Goal: Find specific page/section: Find specific page/section

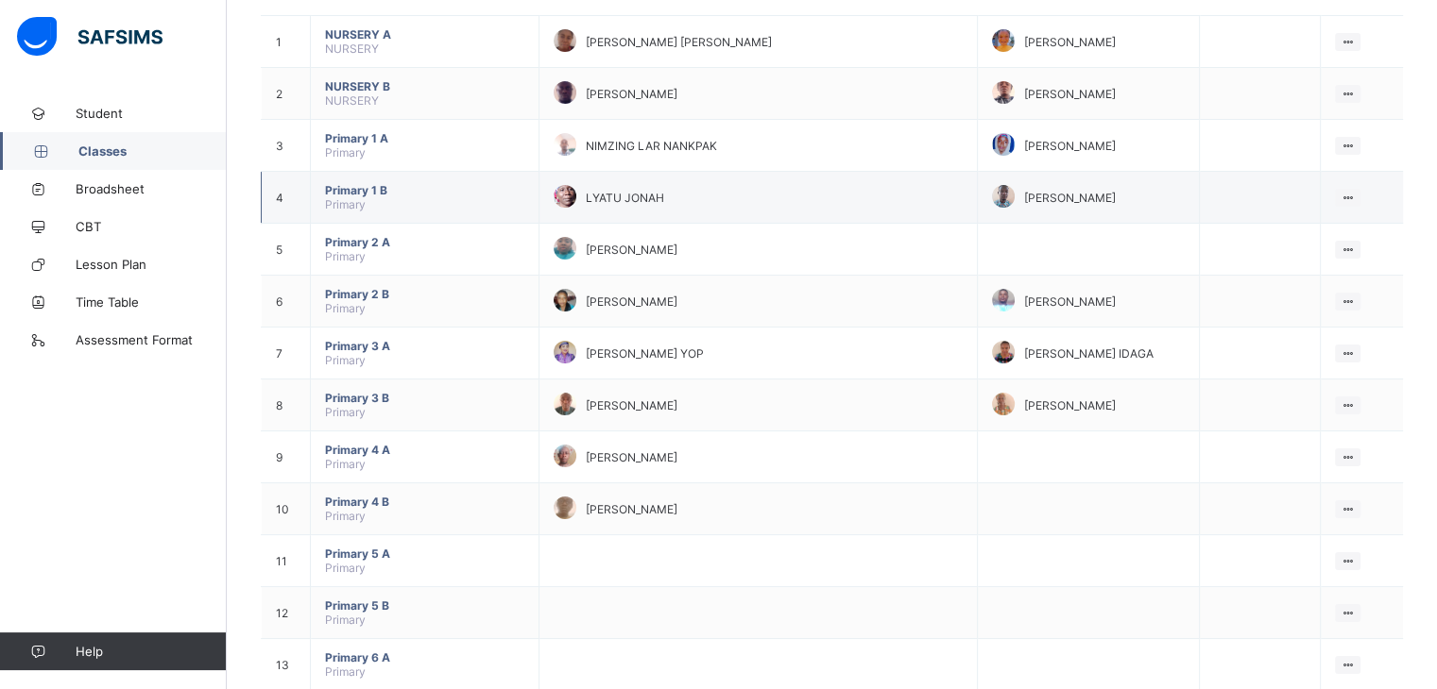
scroll to position [204, 0]
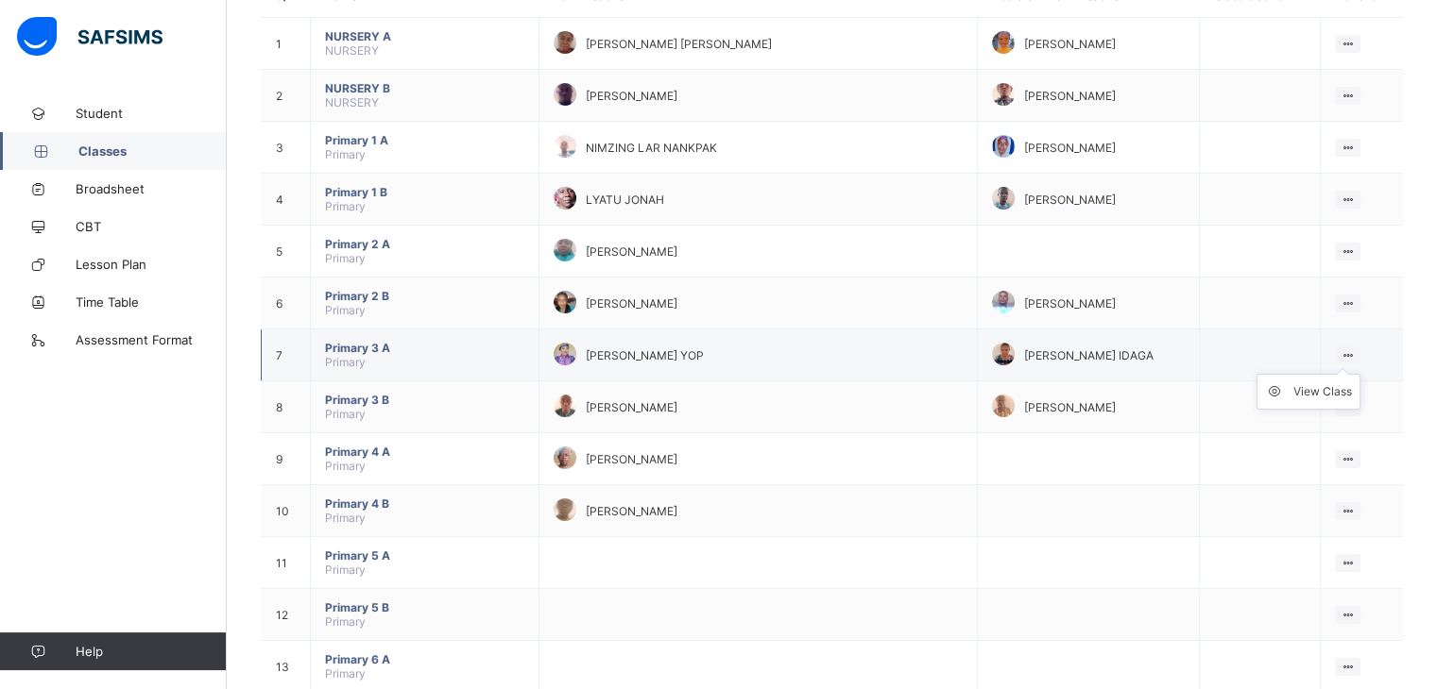
click at [1353, 352] on icon at bounding box center [1347, 356] width 16 height 14
click at [682, 350] on span "[PERSON_NAME] YOP" at bounding box center [645, 356] width 118 height 14
click at [346, 355] on span "Primary 3 A" at bounding box center [424, 348] width 199 height 14
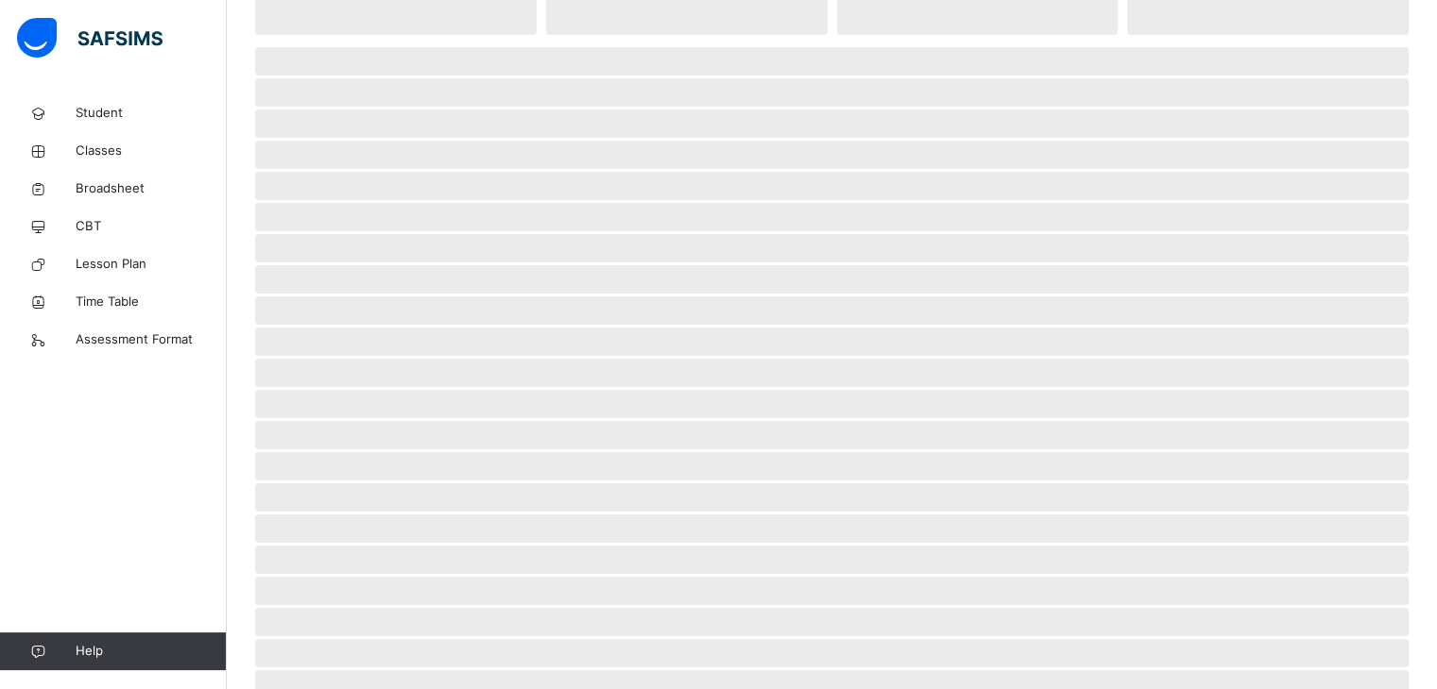
click at [353, 359] on span "‌" at bounding box center [831, 373] width 1153 height 28
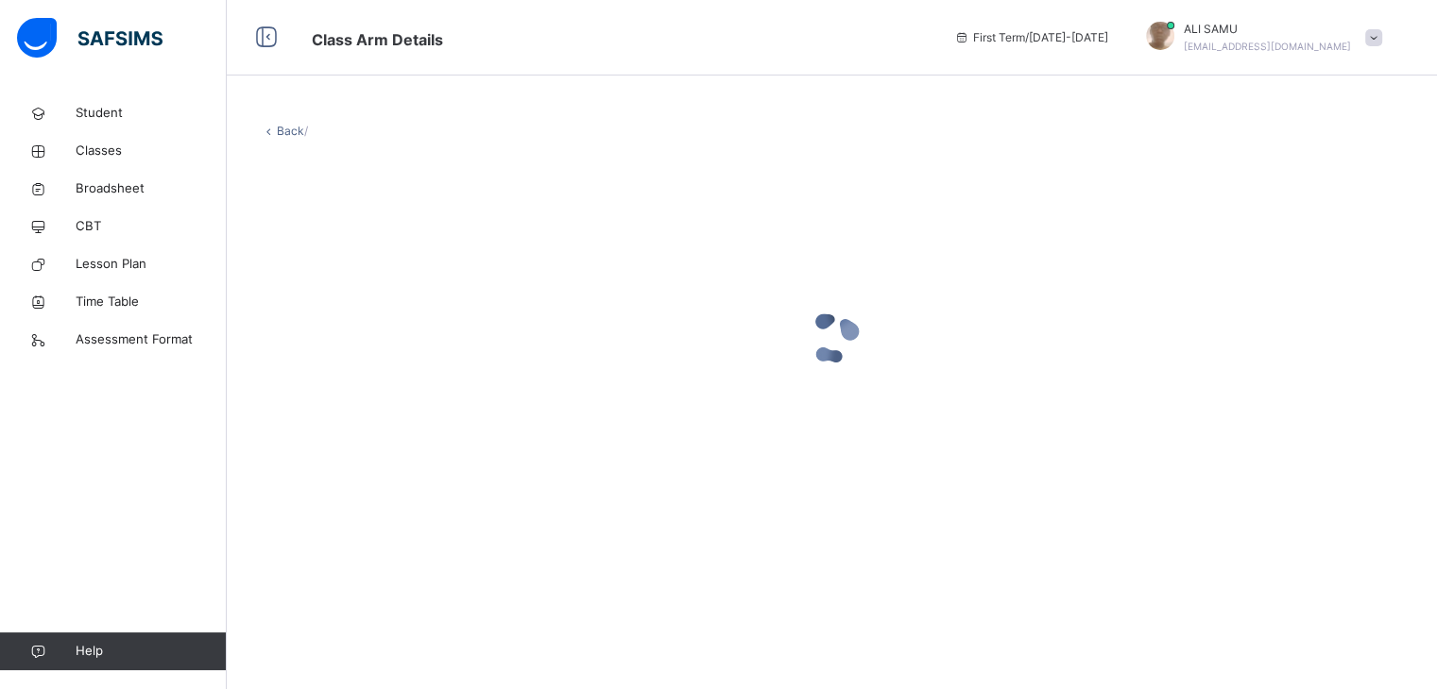
click at [1209, 218] on div at bounding box center [832, 338] width 1142 height 359
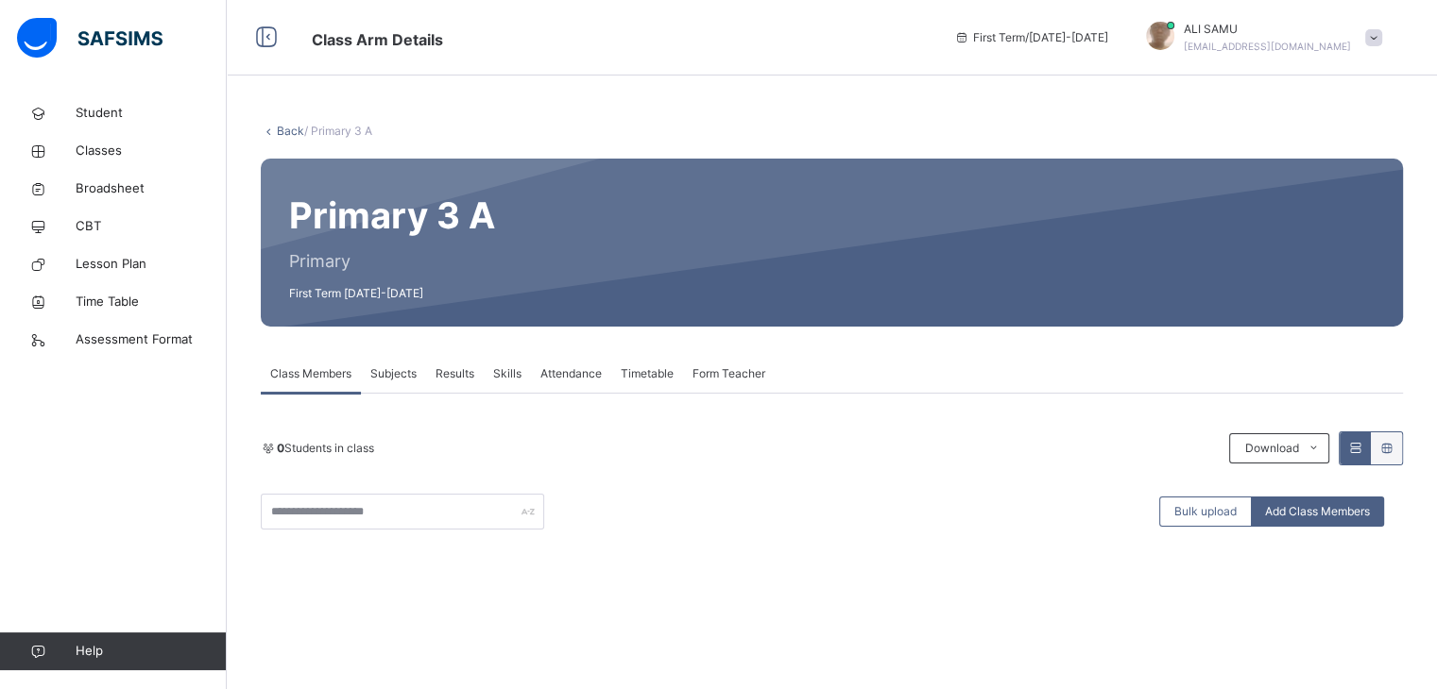
click at [560, 374] on span "Attendance" at bounding box center [570, 374] width 61 height 17
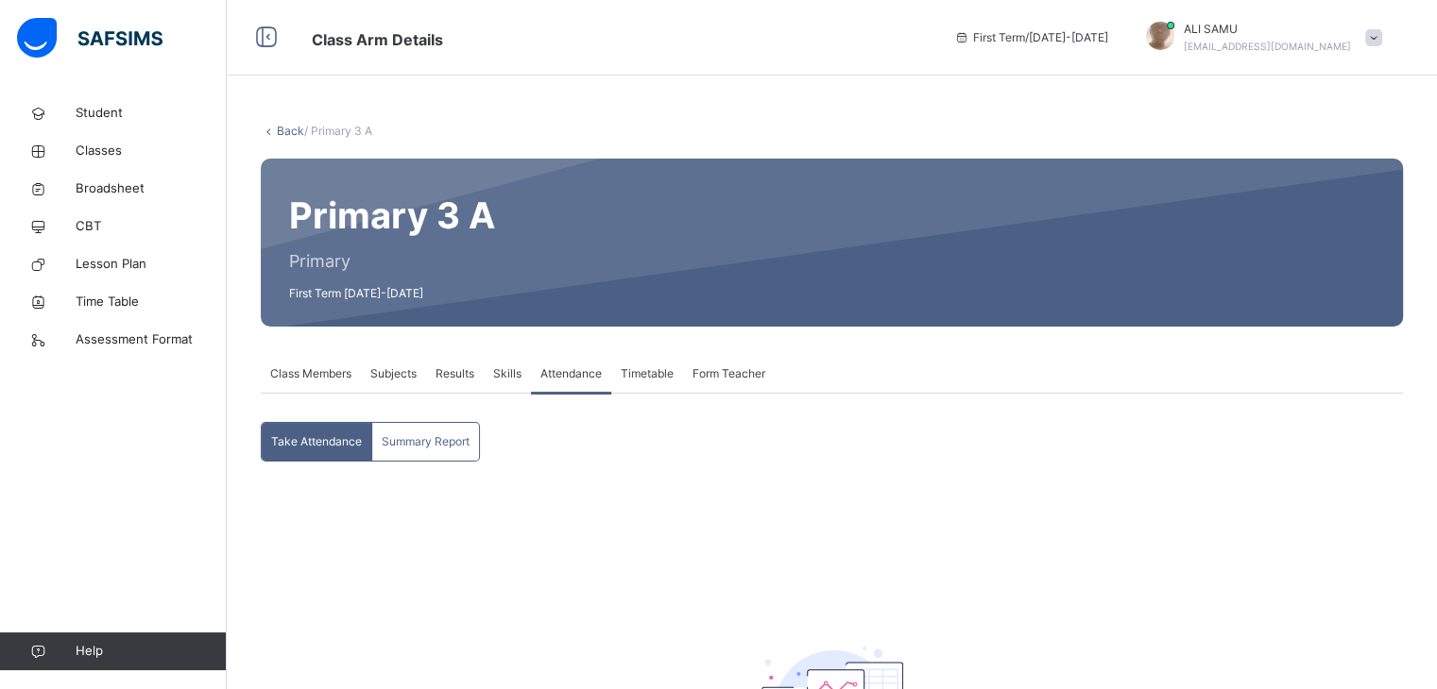
click at [561, 374] on span "Attendance" at bounding box center [570, 374] width 61 height 17
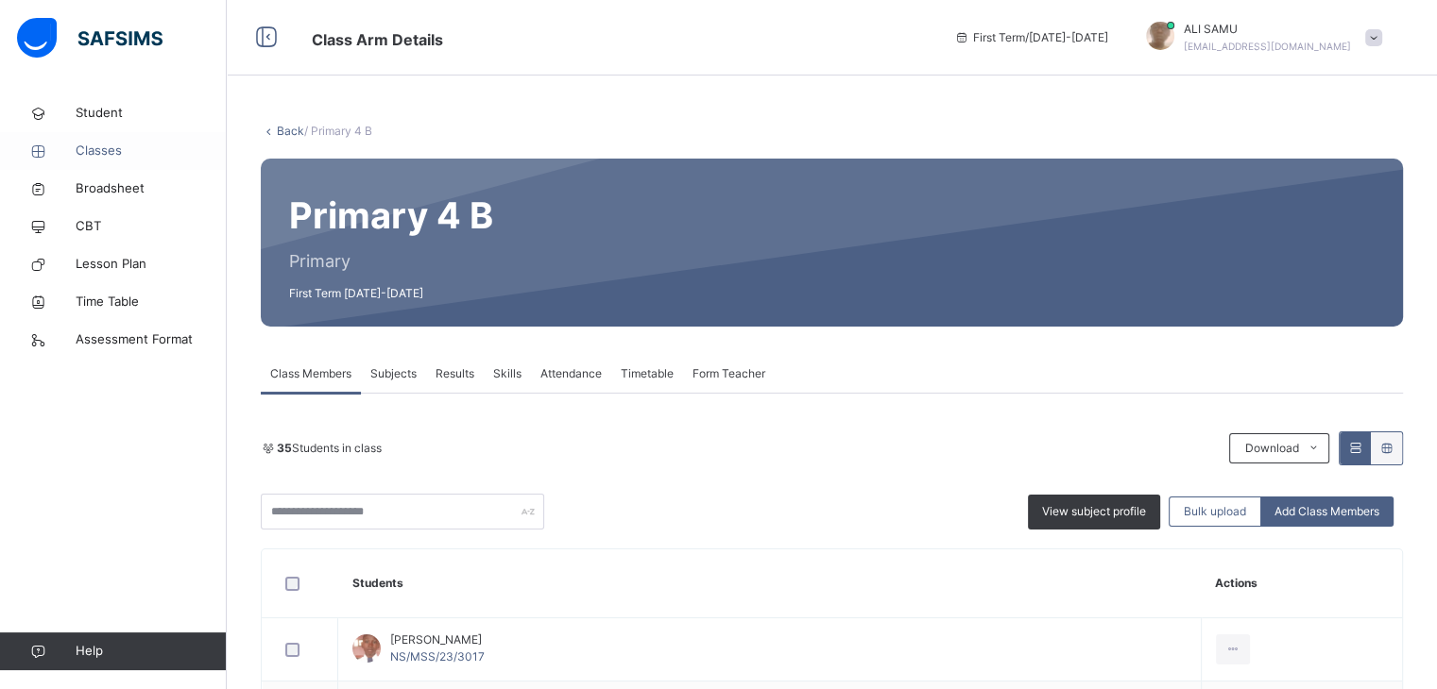
scroll to position [40, 0]
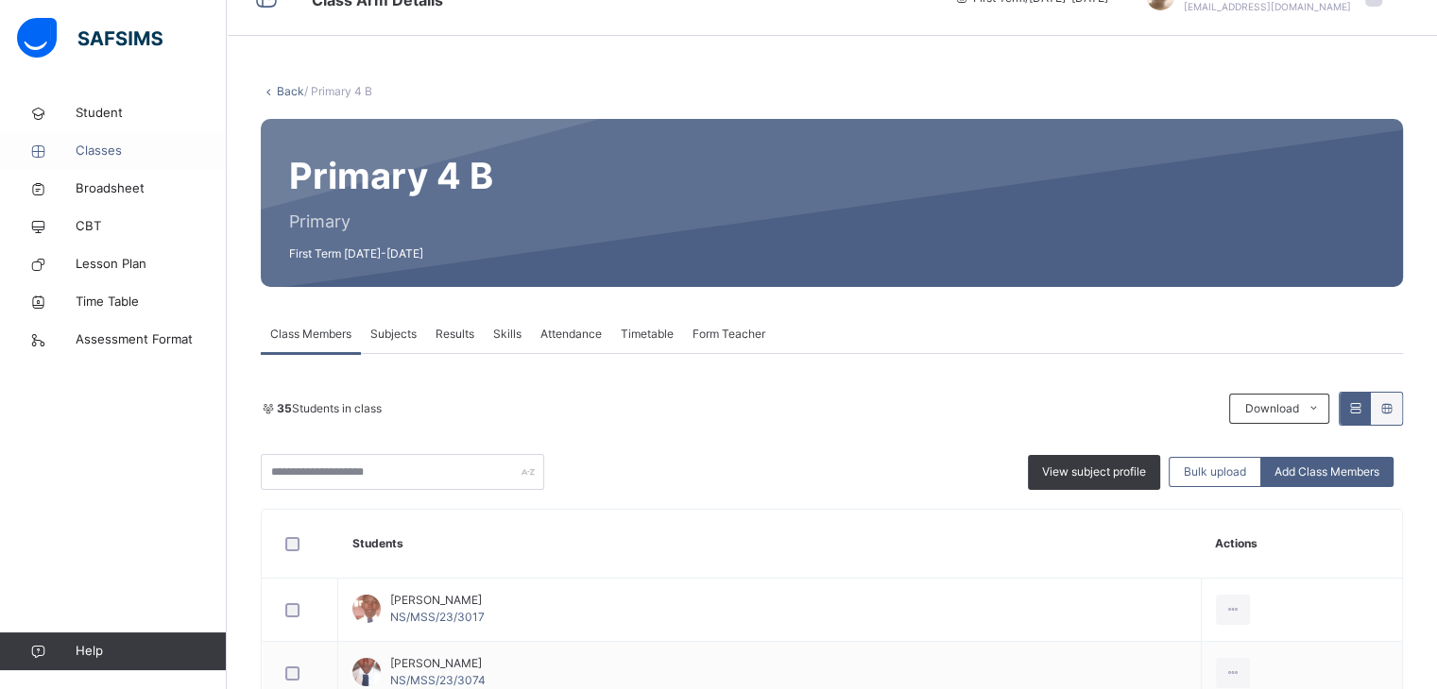
click at [102, 150] on span "Classes" at bounding box center [151, 151] width 151 height 19
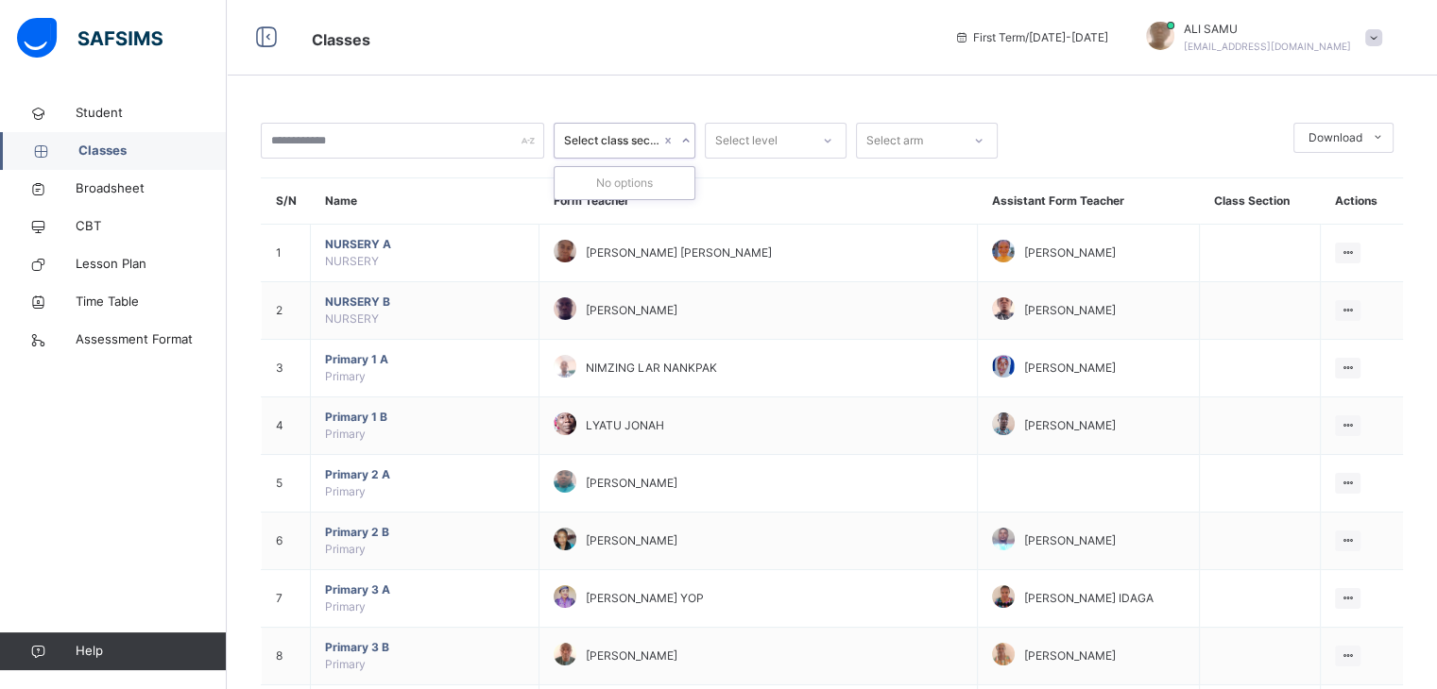
click at [687, 138] on icon at bounding box center [685, 140] width 11 height 19
click at [827, 137] on icon at bounding box center [827, 140] width 11 height 19
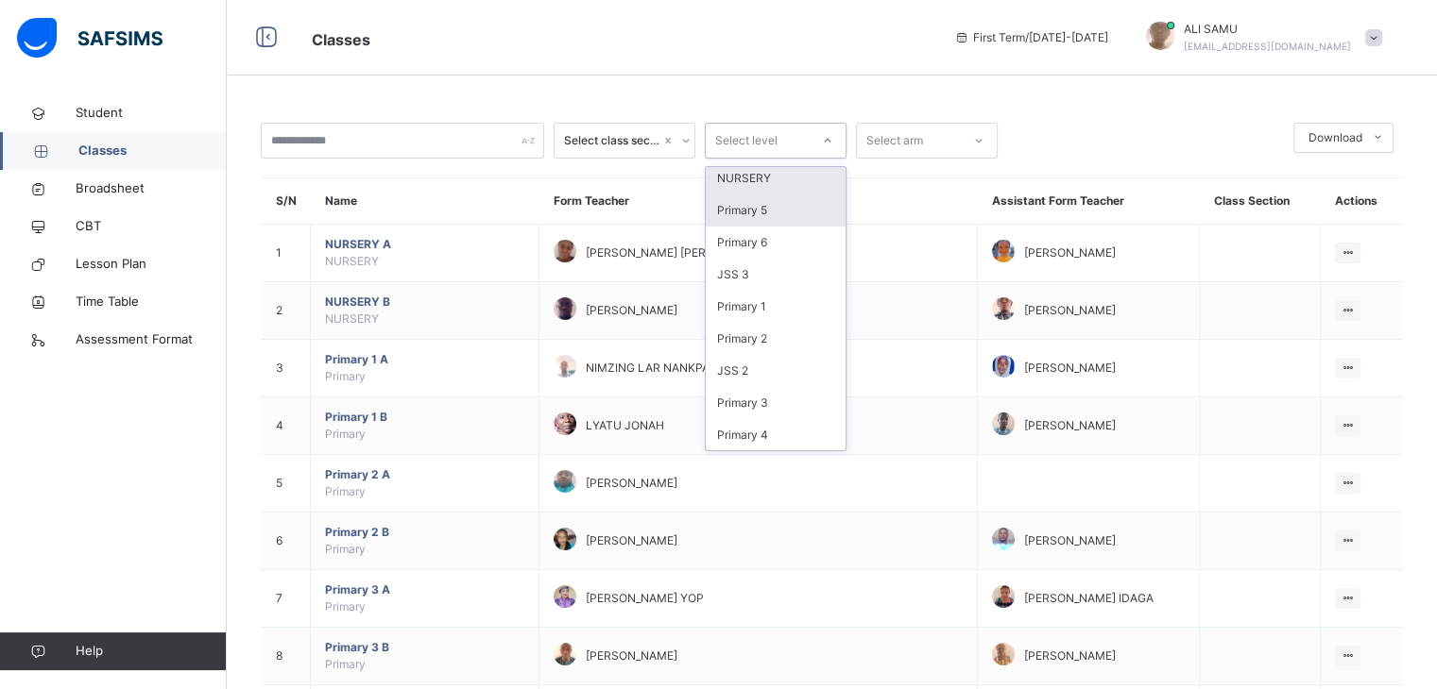
scroll to position [38, 0]
click at [756, 405] on div "Primary 3" at bounding box center [776, 402] width 140 height 32
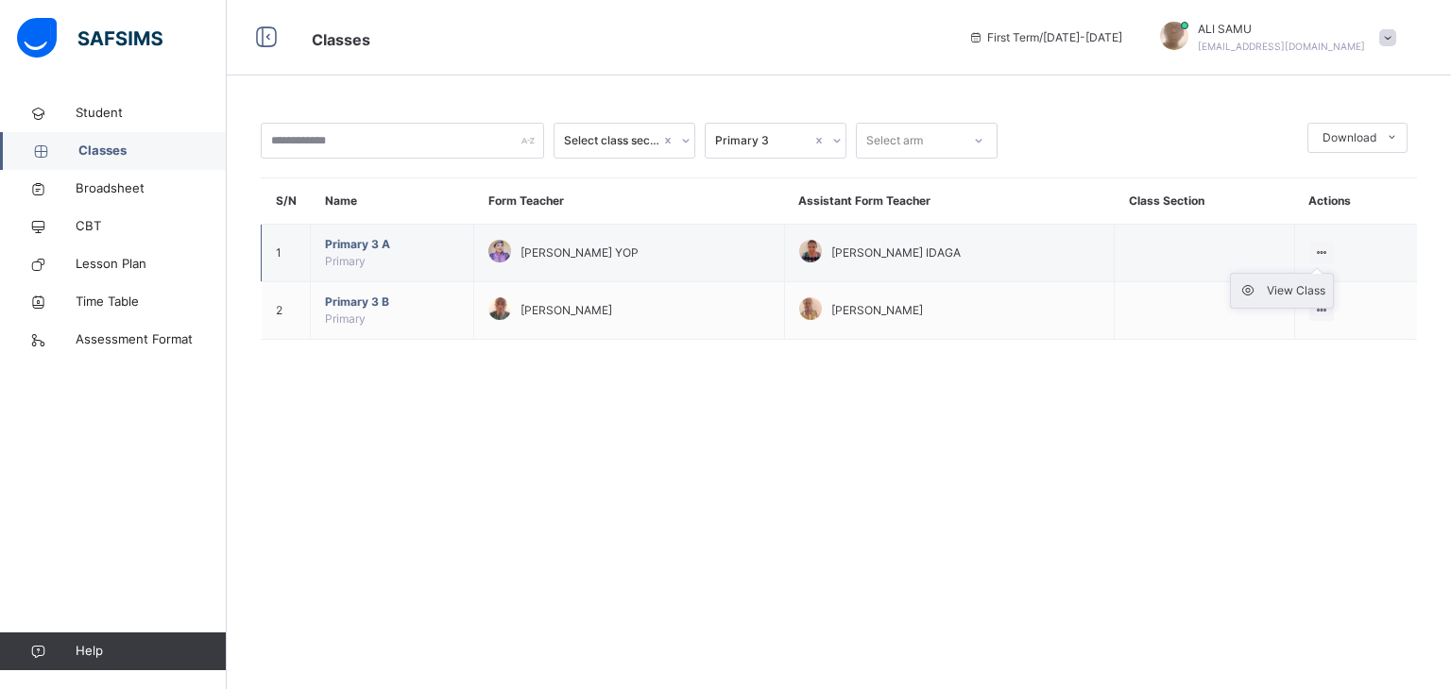
click at [1296, 284] on div "View Class" at bounding box center [1296, 290] width 59 height 19
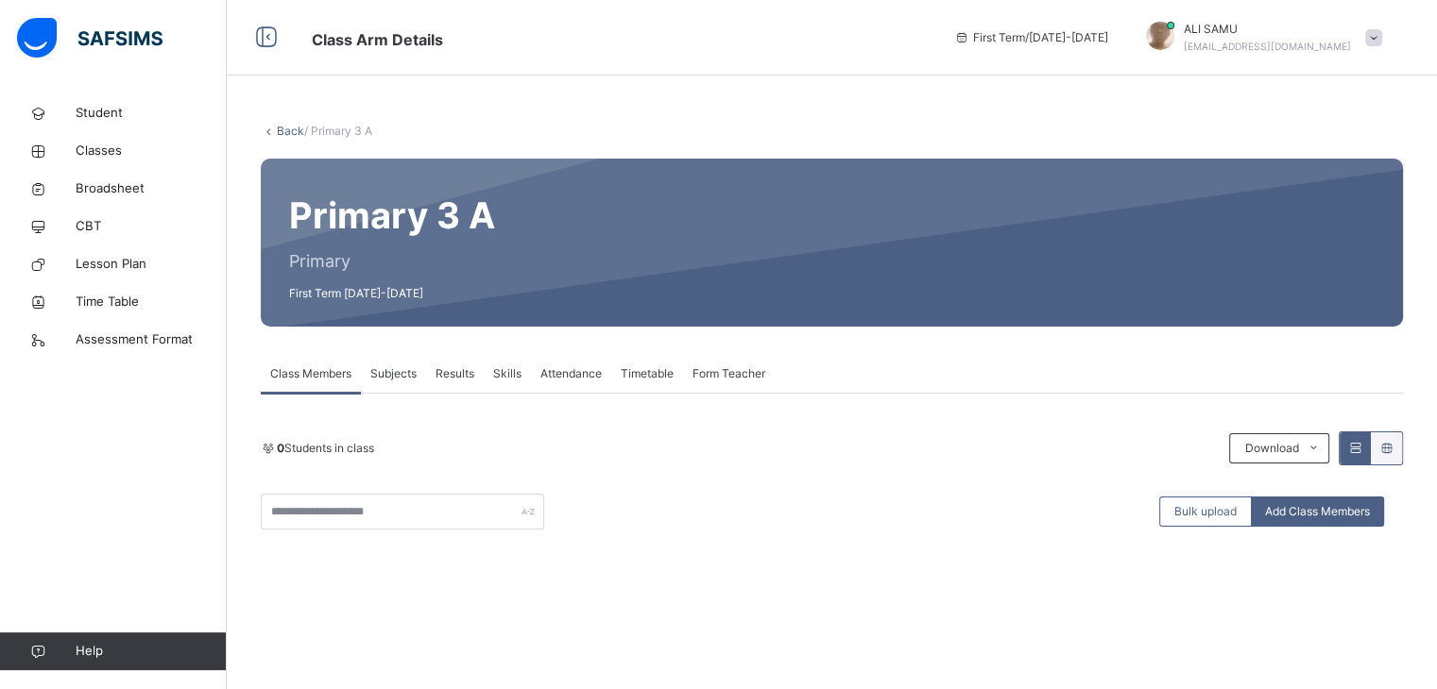
click at [291, 130] on link "Back" at bounding box center [290, 131] width 27 height 14
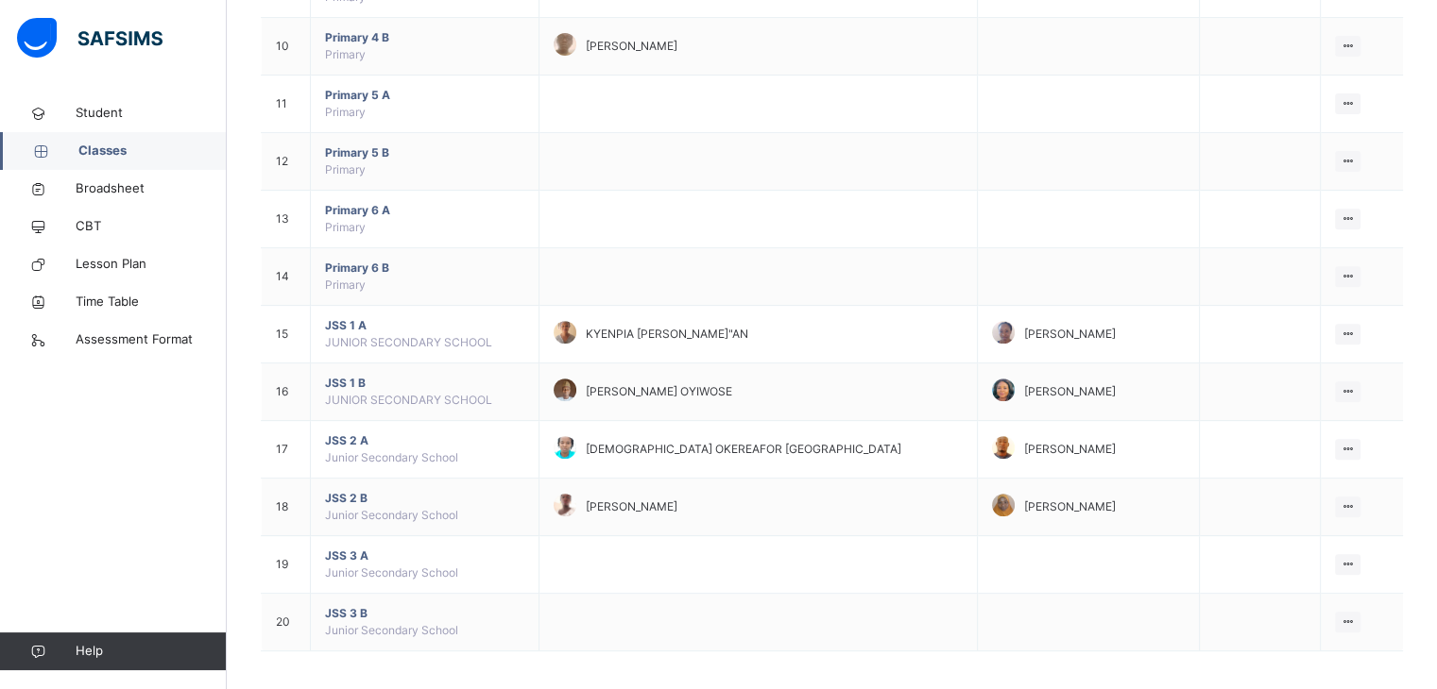
scroll to position [731, 0]
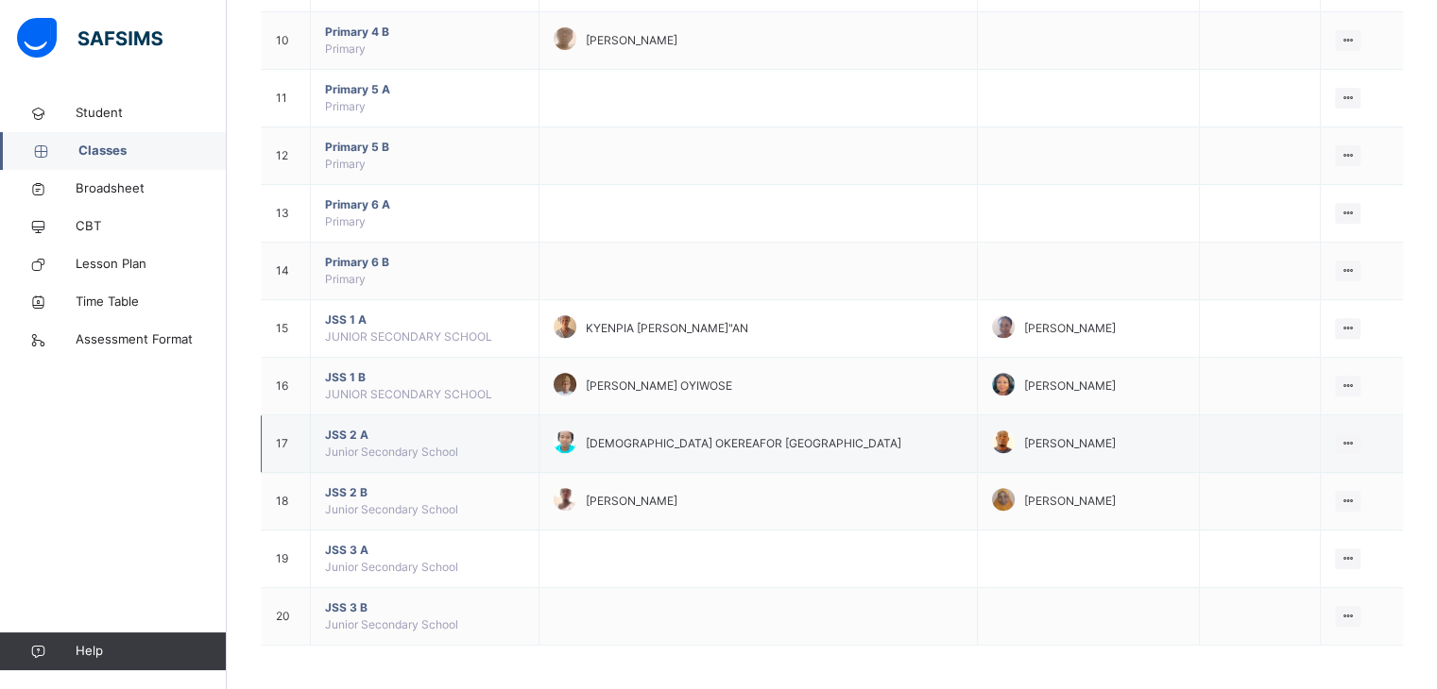
drag, startPoint x: 688, startPoint y: 43, endPoint x: 1114, endPoint y: 435, distance: 579.5
click at [1114, 435] on div "[PERSON_NAME]" at bounding box center [1088, 444] width 193 height 27
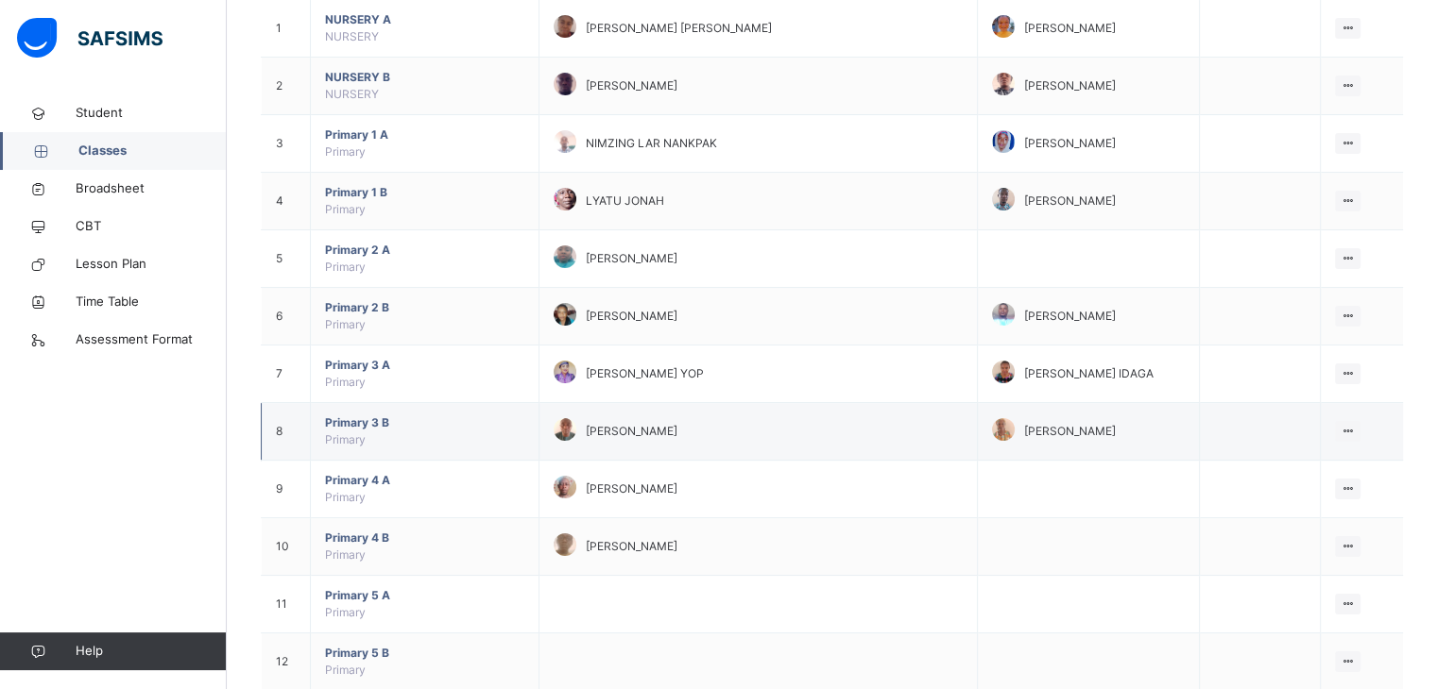
scroll to position [238, 0]
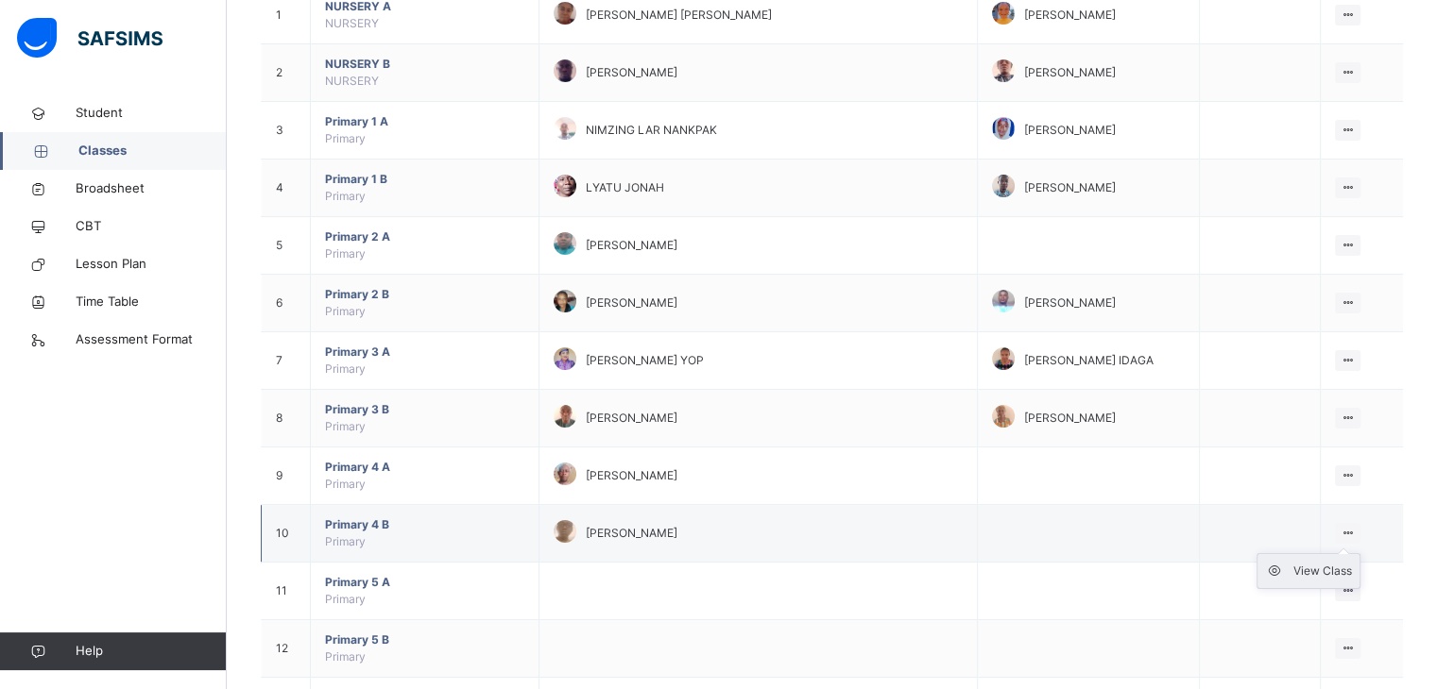
click at [1335, 564] on div "View Class" at bounding box center [1322, 571] width 59 height 19
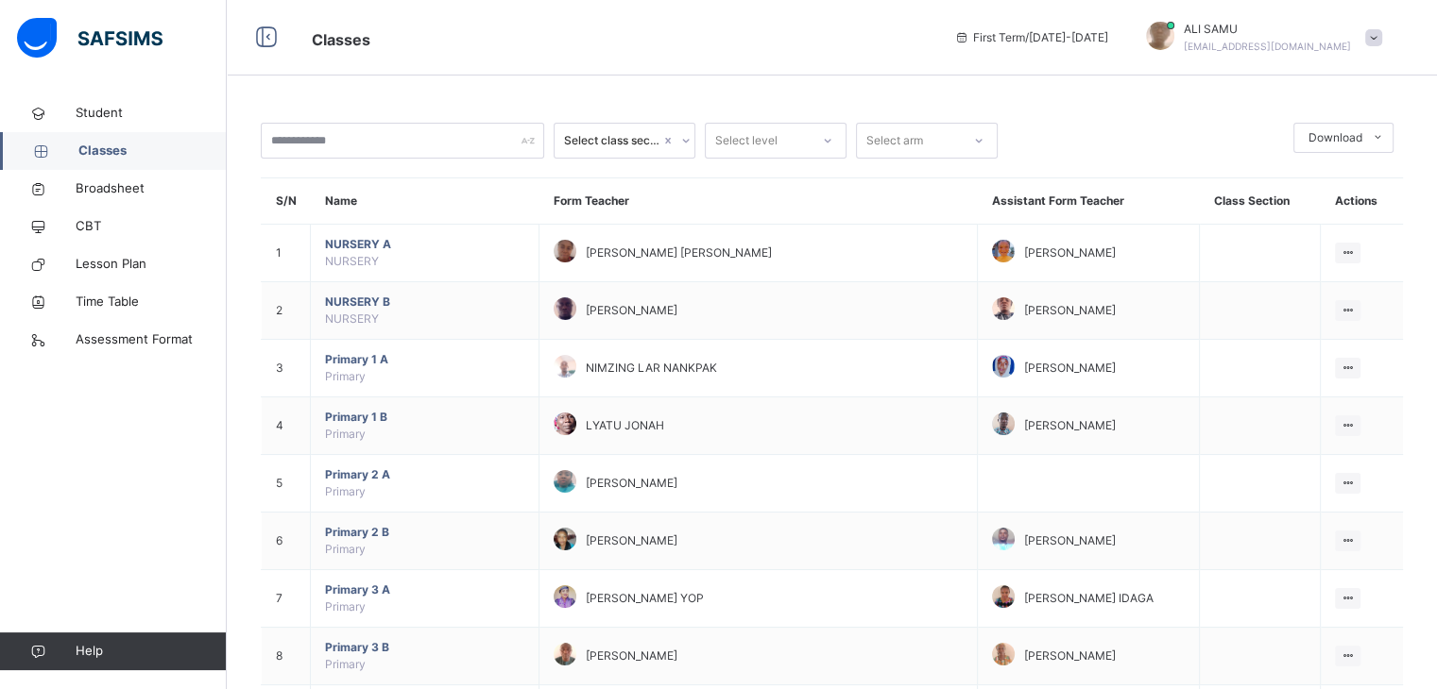
click at [1108, 35] on span "First Term / 2025-2026" at bounding box center [1031, 37] width 154 height 17
click at [1117, 40] on div "First Term / 2025-2026" at bounding box center [1030, 38] width 173 height 76
click at [976, 141] on icon at bounding box center [978, 140] width 11 height 19
click at [825, 141] on icon at bounding box center [828, 141] width 7 height 4
click at [686, 143] on icon at bounding box center [685, 140] width 11 height 19
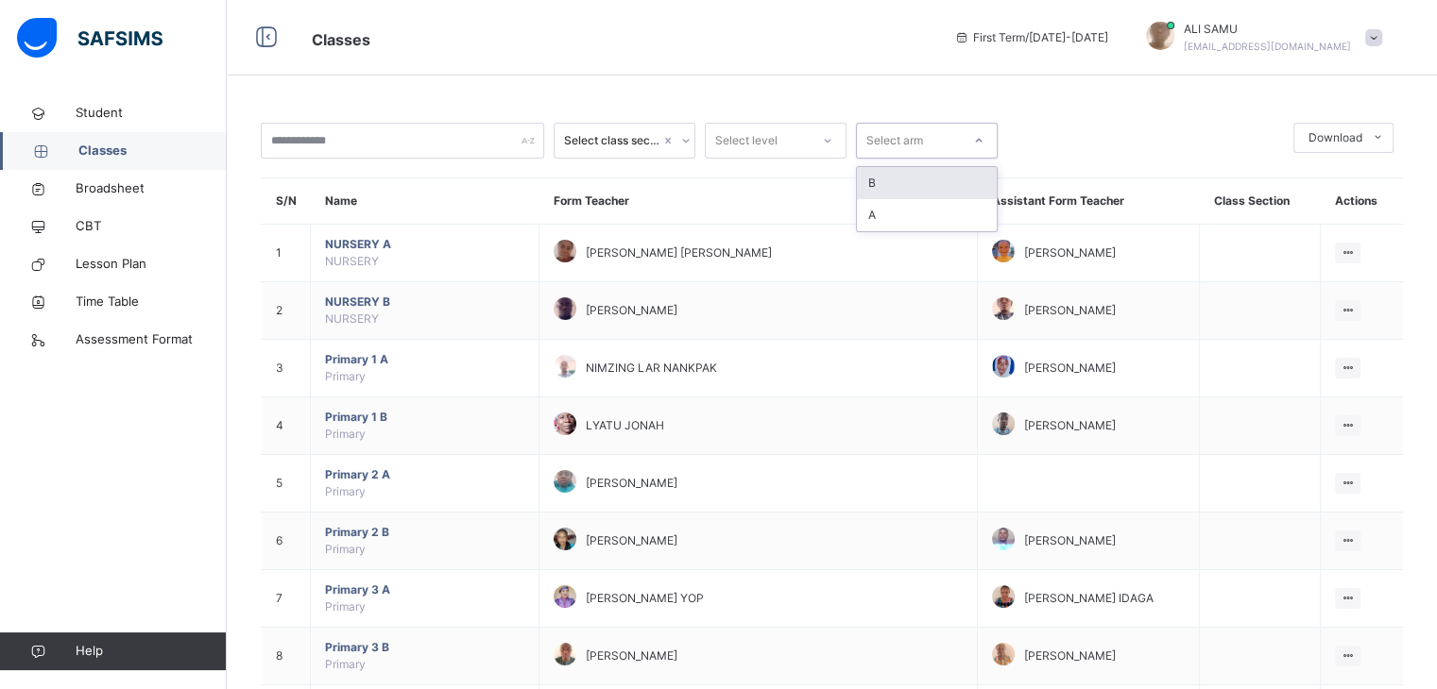
click at [978, 140] on icon at bounding box center [978, 140] width 11 height 19
click at [1385, 132] on icon at bounding box center [1377, 137] width 14 height 15
click at [1382, 34] on span at bounding box center [1373, 37] width 17 height 17
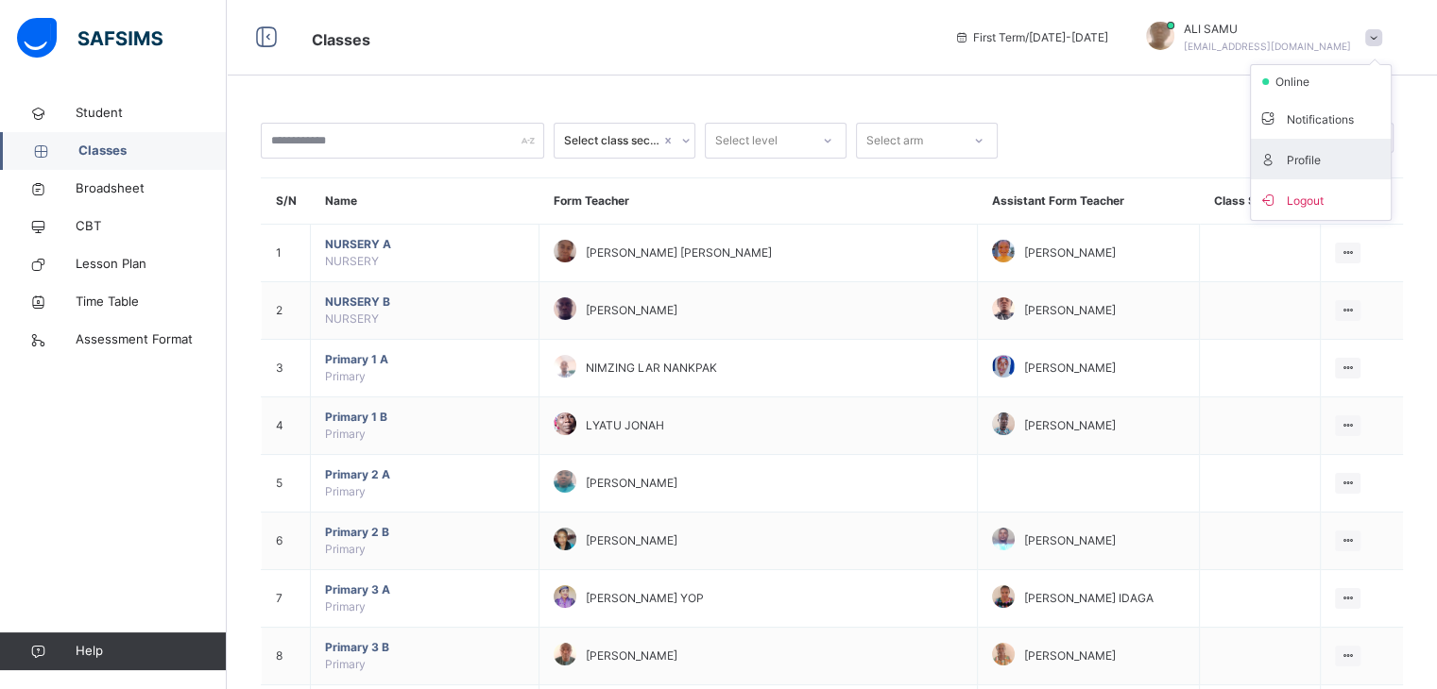
click at [1323, 156] on span "Profile" at bounding box center [1320, 159] width 125 height 26
